Goal: Register for event/course

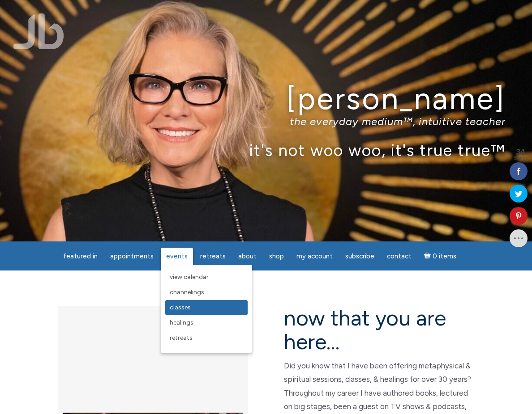
click at [187, 309] on span "Classes" at bounding box center [180, 308] width 21 height 8
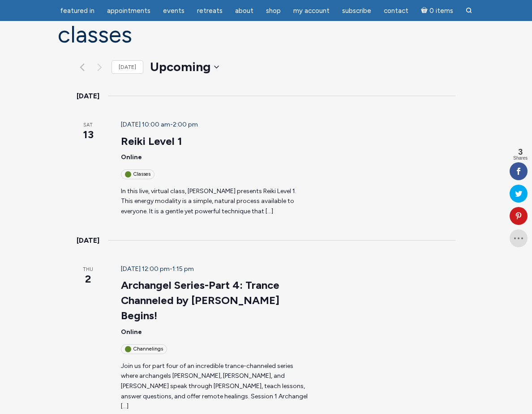
scroll to position [88, 0]
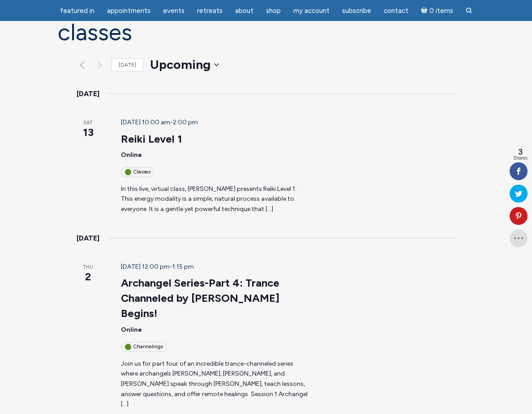
click at [387, 119] on article "September 13 @ 10:00 am - 2:00 pm Reiki Level 1 Online Classes In this live, vi…" at bounding box center [277, 166] width 334 height 97
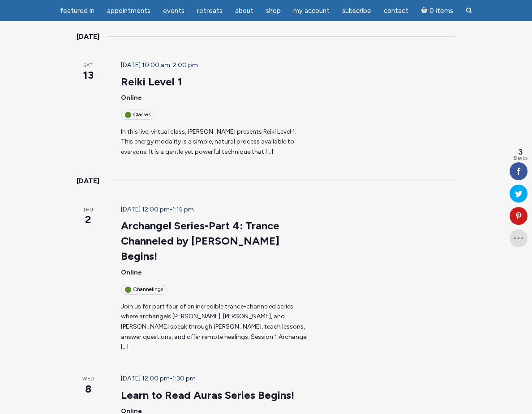
scroll to position [179, 0]
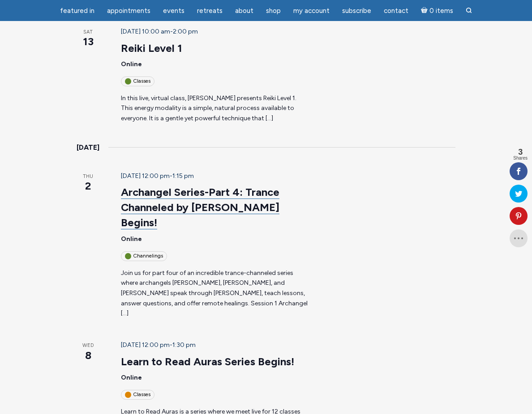
click at [204, 186] on link "Archangel Series-Part 4: Trance Channeled by Jamie Butler Begins!" at bounding box center [200, 208] width 158 height 44
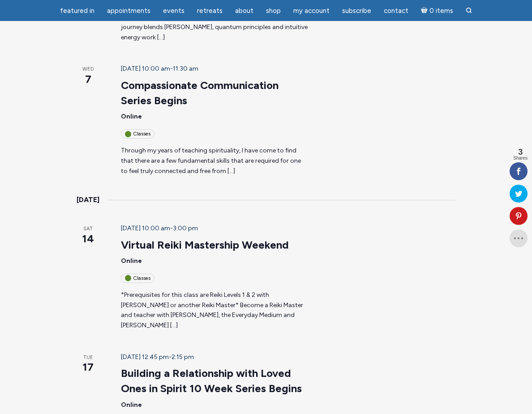
scroll to position [878, 0]
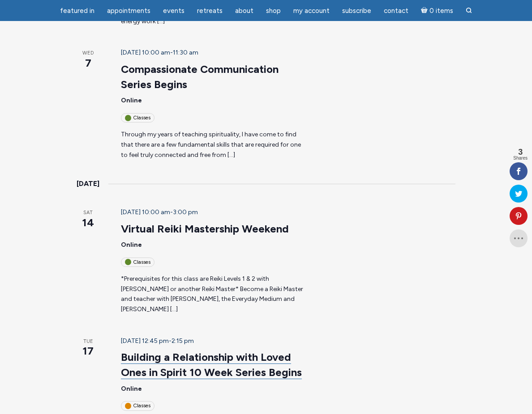
click at [188, 351] on link "Building a Relationship with Loved Ones in Spirit 10 Week Series Begins" at bounding box center [211, 365] width 181 height 29
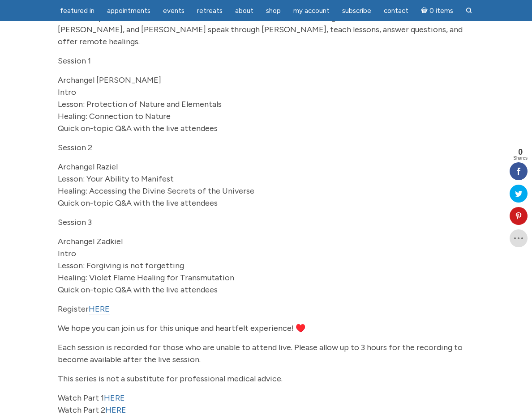
scroll to position [203, 0]
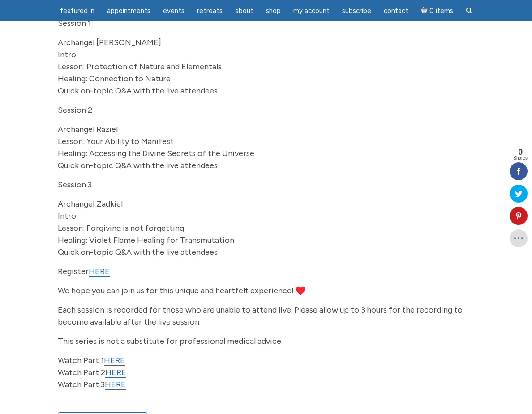
click at [98, 267] on link "HERE" at bounding box center [99, 272] width 21 height 10
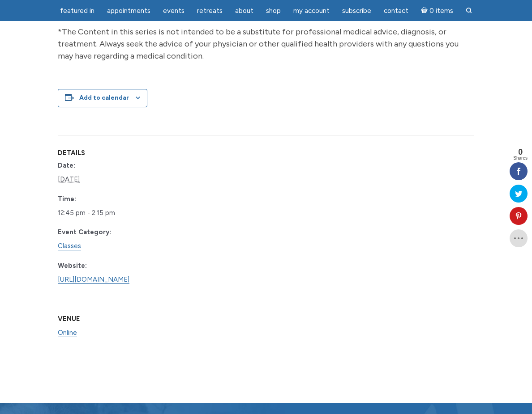
scroll to position [1185, 0]
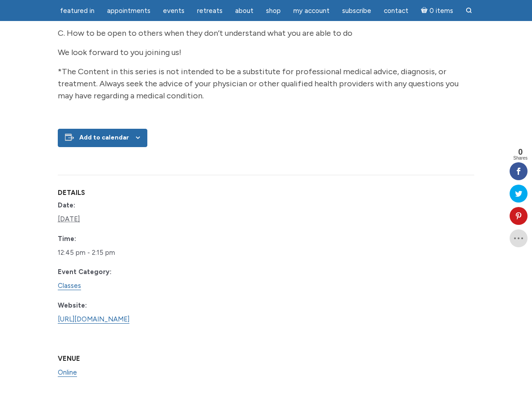
click at [132, 147] on div "Add to calendar" at bounding box center [102, 138] width 89 height 18
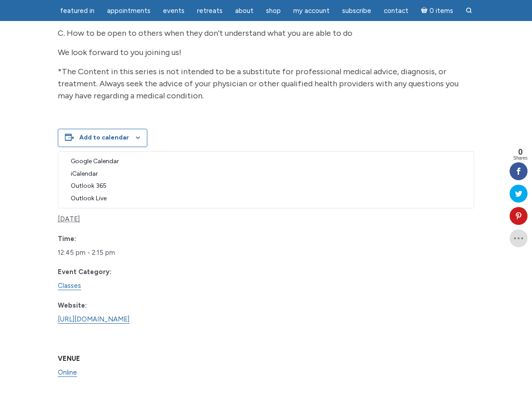
click at [162, 341] on div "Venue Online" at bounding box center [110, 367] width 105 height 53
click at [133, 146] on div "Add to calendar" at bounding box center [102, 138] width 89 height 18
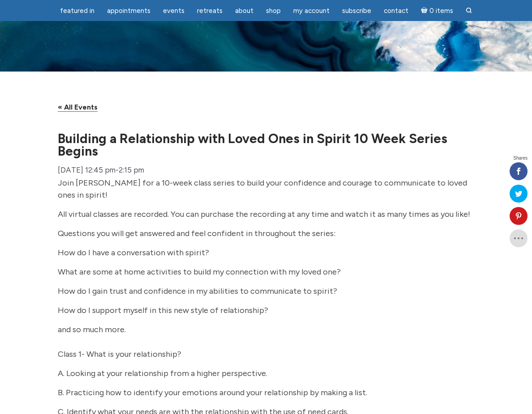
scroll to position [1185, 0]
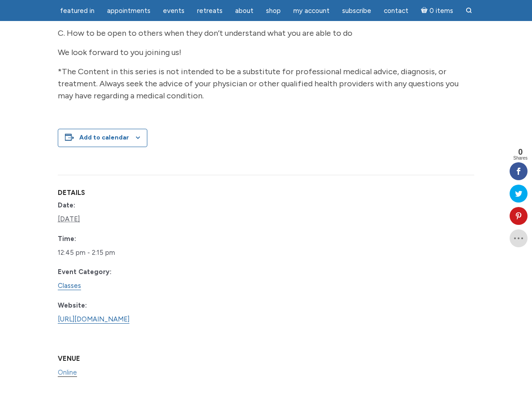
click at [77, 369] on link "Online" at bounding box center [67, 373] width 19 height 9
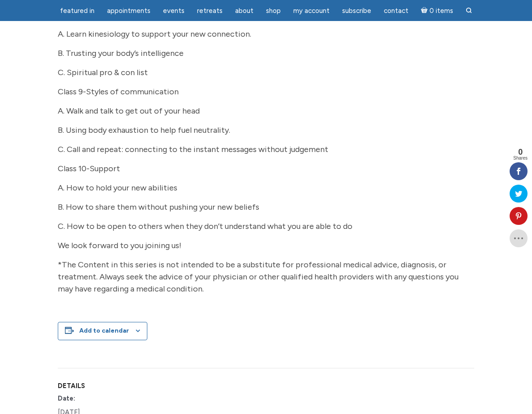
scroll to position [1061, 0]
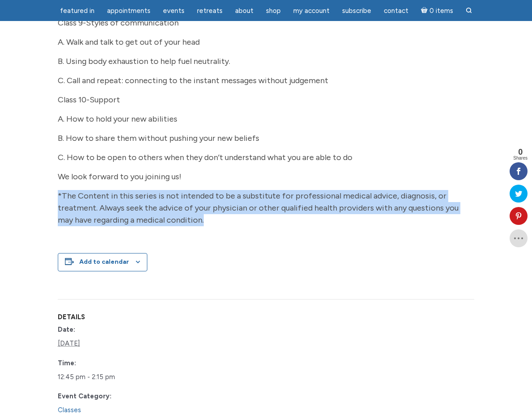
drag, startPoint x: 232, startPoint y: 237, endPoint x: 22, endPoint y: 211, distance: 211.1
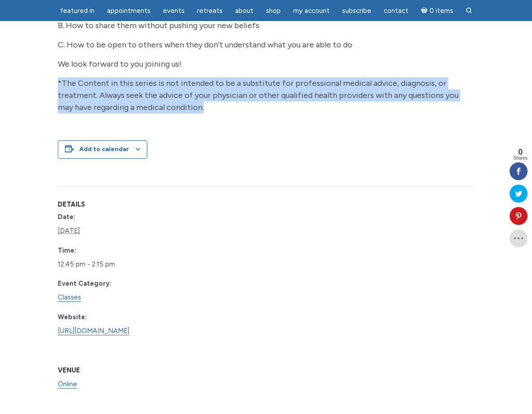
scroll to position [1220, 0]
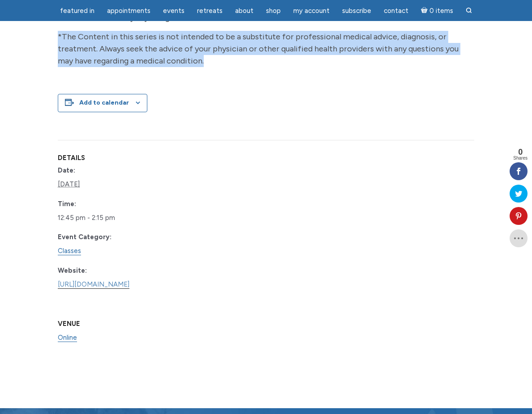
click at [129, 289] on link "https://www.learnitlive.com/Class/Building-a-Relationship-with-Loved-Ones-in-Sp…" at bounding box center [94, 285] width 72 height 9
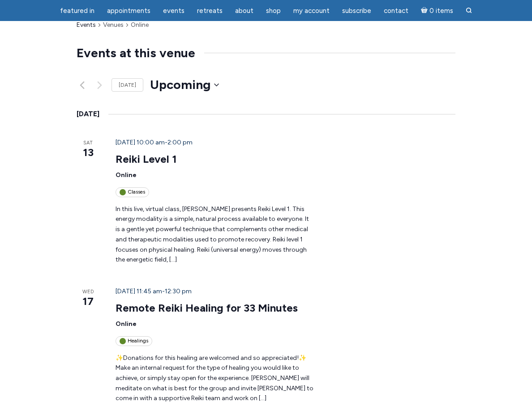
scroll to position [170, 0]
